Goal: Navigation & Orientation: Find specific page/section

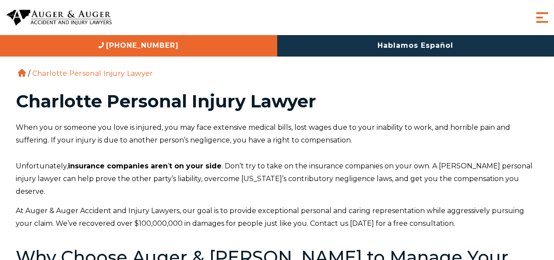
click at [541, 20] on span "Menu" at bounding box center [543, 18] width 18 height 18
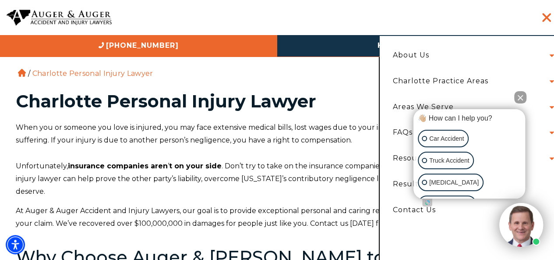
click at [521, 97] on button "Close Intaker Chat Widget" at bounding box center [521, 97] width 12 height 12
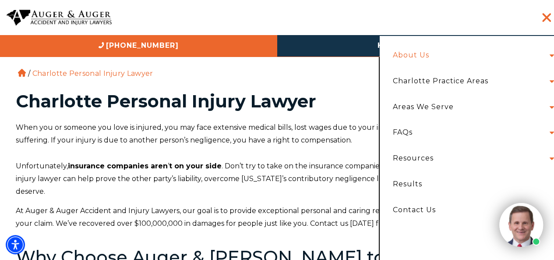
click at [424, 52] on link "About Us" at bounding box center [412, 56] width 50 height 26
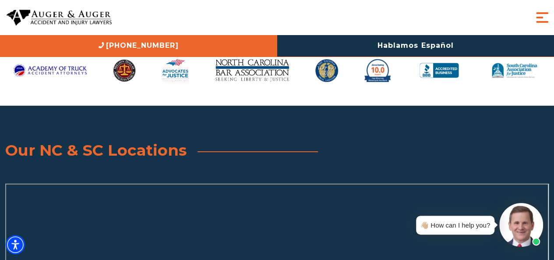
scroll to position [2796, 0]
